Goal: Task Accomplishment & Management: Use online tool/utility

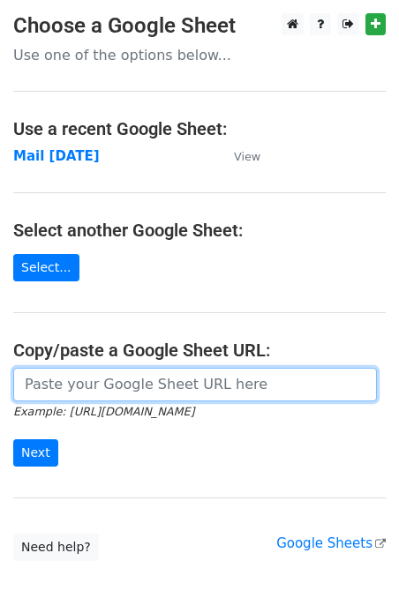
click at [95, 383] on input "url" at bounding box center [194, 385] width 363 height 34
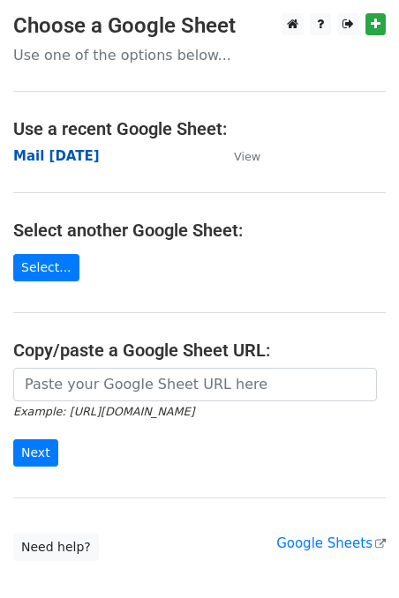
click at [46, 154] on strong "Mail 18 Sep" at bounding box center [56, 156] width 86 height 16
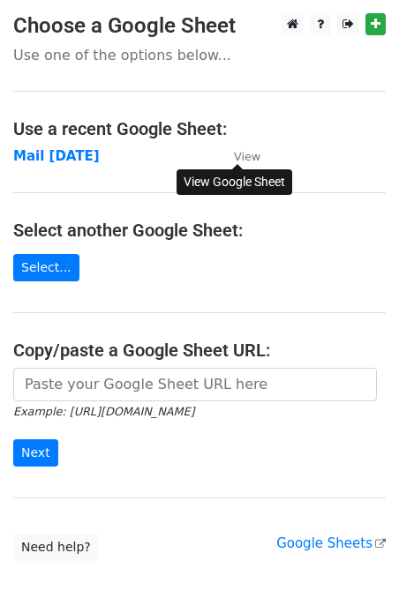
click at [250, 153] on small "View" at bounding box center [247, 156] width 26 height 13
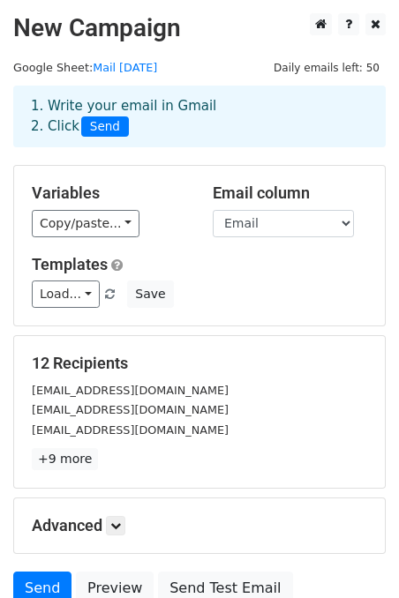
click at [168, 109] on div "1. Write your email in Gmail 2. Click Send" at bounding box center [199, 116] width 363 height 41
click at [160, 201] on h5 "Variables" at bounding box center [109, 192] width 154 height 19
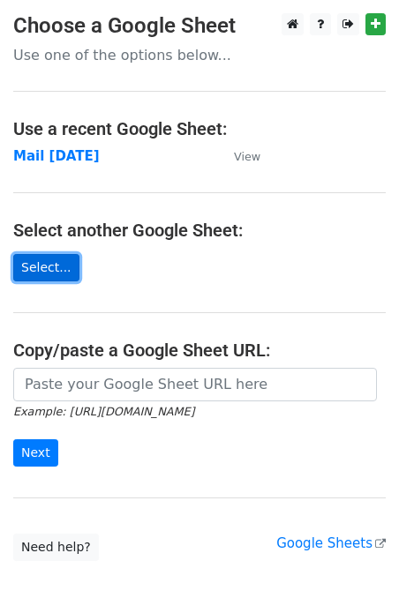
click at [33, 274] on link "Select..." at bounding box center [46, 267] width 66 height 27
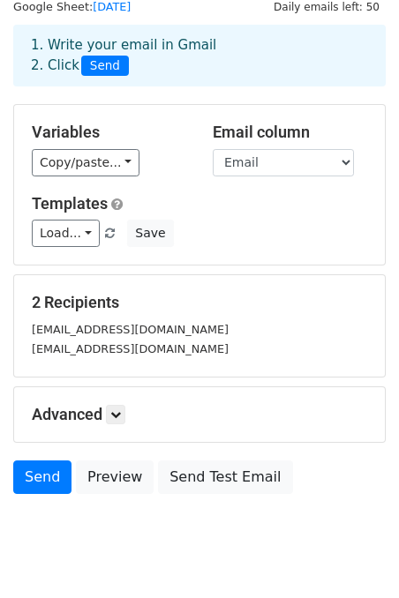
scroll to position [60, 0]
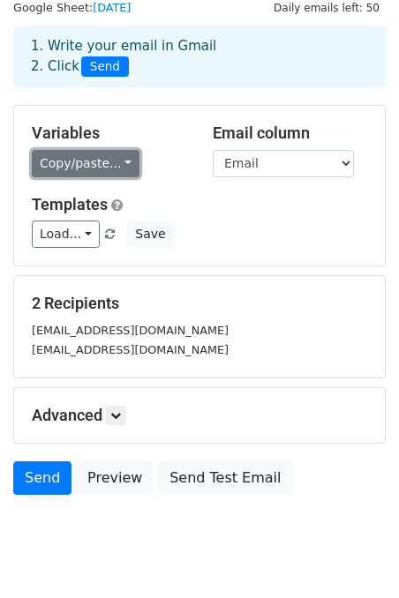
click at [92, 153] on link "Copy/paste..." at bounding box center [86, 163] width 108 height 27
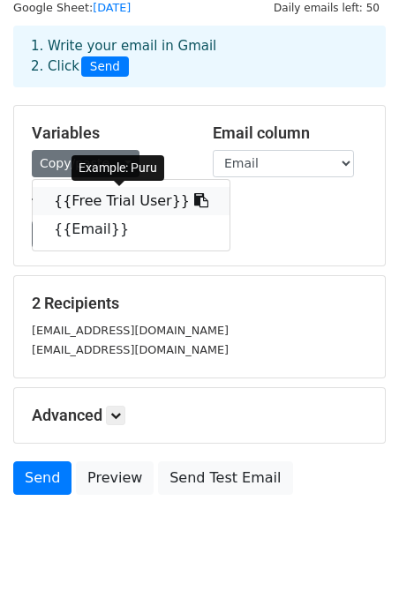
click at [124, 198] on link "{{Free Trial User}}" at bounding box center [131, 201] width 197 height 28
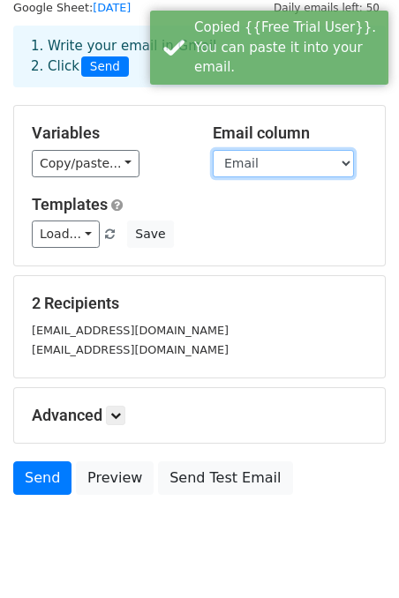
click at [280, 163] on select "Free Trial User Email" at bounding box center [283, 163] width 141 height 27
click at [213, 150] on select "Free Trial User Email" at bounding box center [283, 163] width 141 height 27
click at [248, 199] on h5 "Templates" at bounding box center [199, 204] width 335 height 19
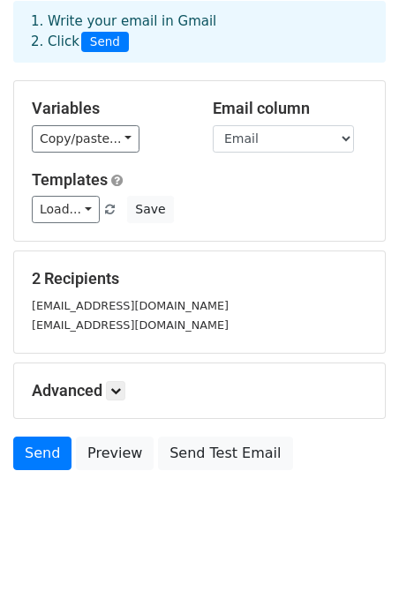
scroll to position [95, 0]
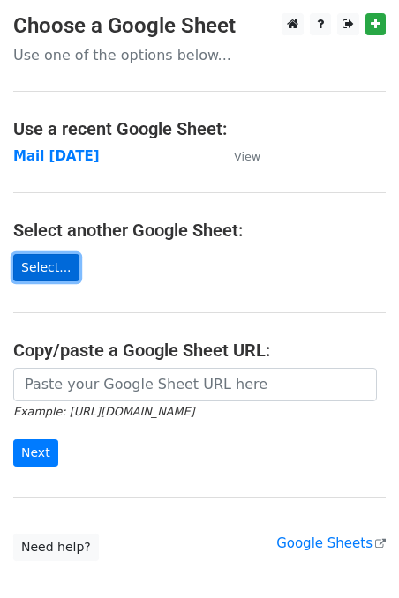
click at [48, 258] on link "Select..." at bounding box center [46, 267] width 66 height 27
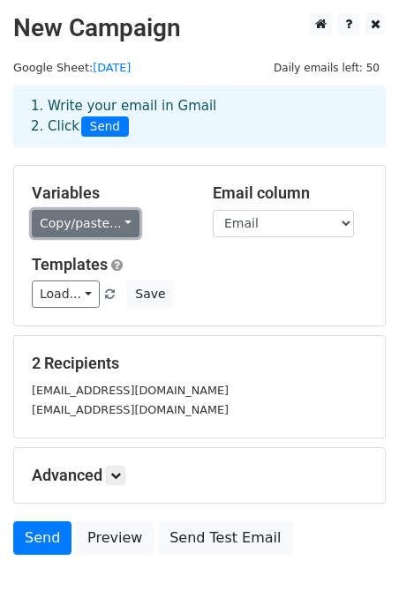
click at [116, 221] on link "Copy/paste..." at bounding box center [86, 223] width 108 height 27
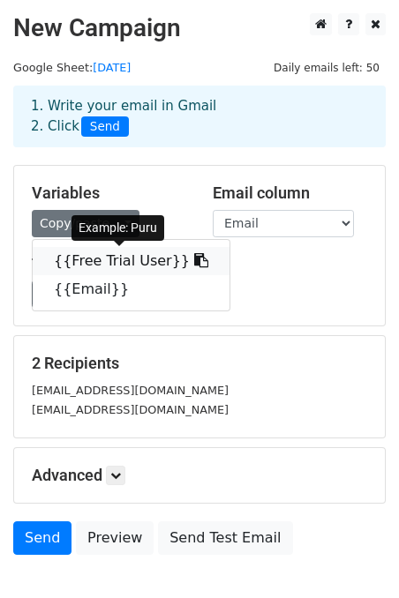
click at [116, 258] on link "{{Free Trial User}}" at bounding box center [131, 261] width 197 height 28
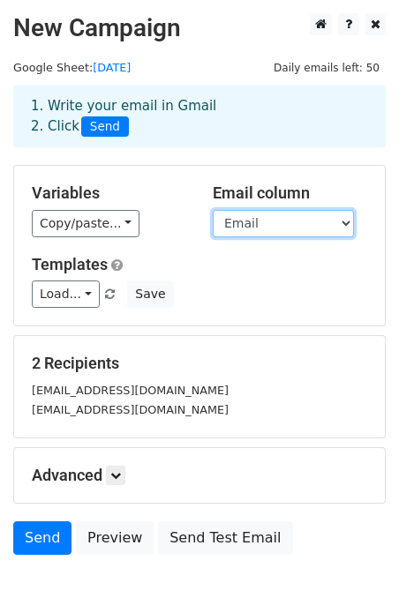
click at [278, 227] on select "Free Trial User Email" at bounding box center [283, 223] width 141 height 27
click at [213, 210] on select "Free Trial User Email" at bounding box center [283, 223] width 141 height 27
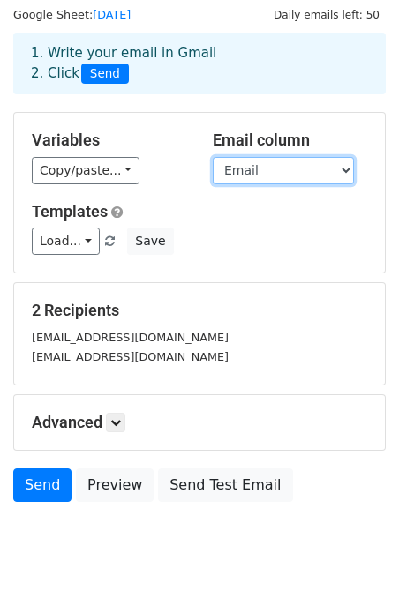
scroll to position [107, 0]
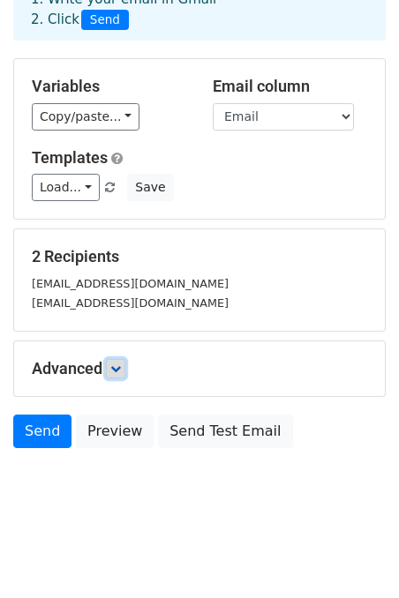
click at [114, 365] on icon at bounding box center [115, 368] width 11 height 11
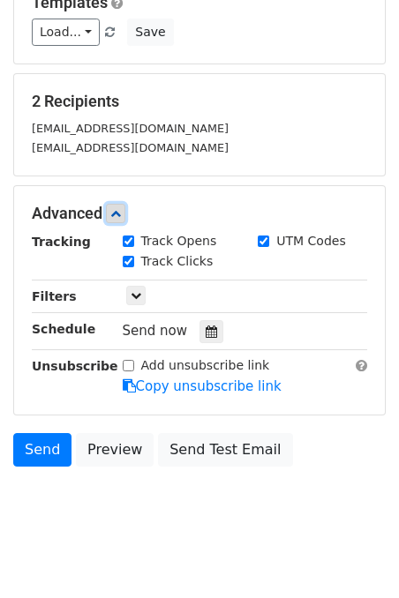
scroll to position [279, 0]
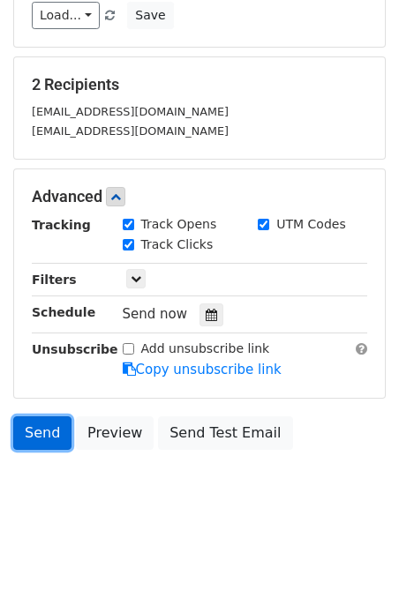
click at [42, 429] on link "Send" at bounding box center [42, 433] width 58 height 34
